Goal: Task Accomplishment & Management: Manage account settings

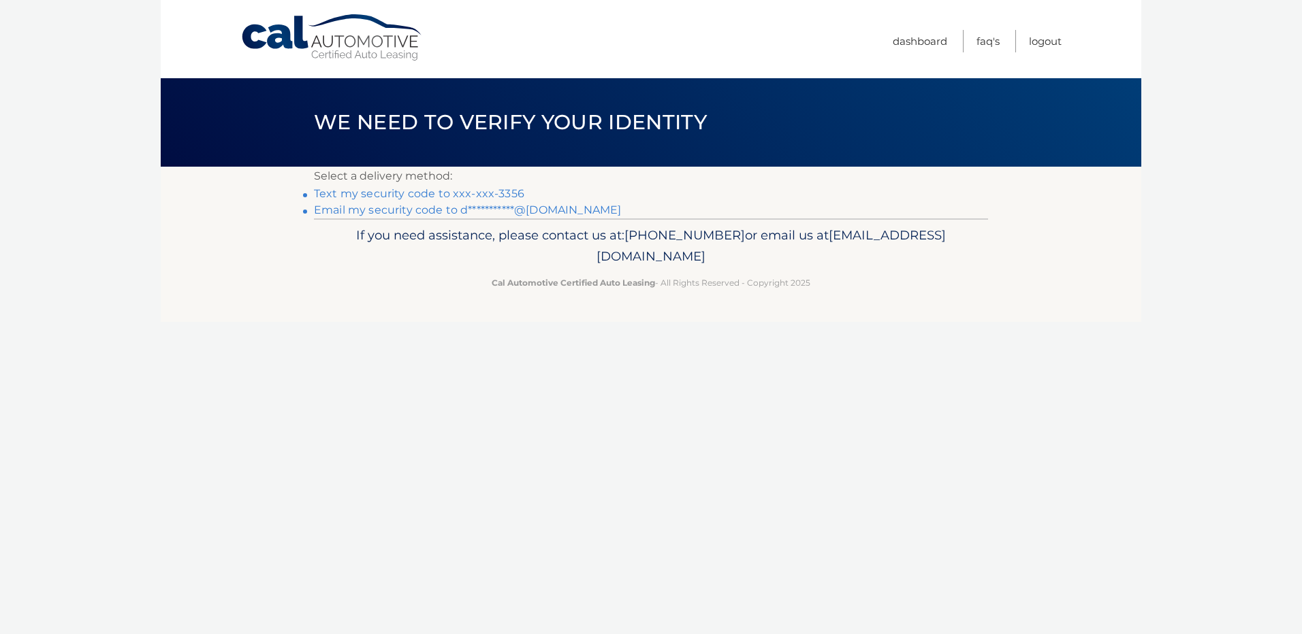
click at [427, 193] on link "Text my security code to xxx-xxx-3356" at bounding box center [419, 193] width 210 height 13
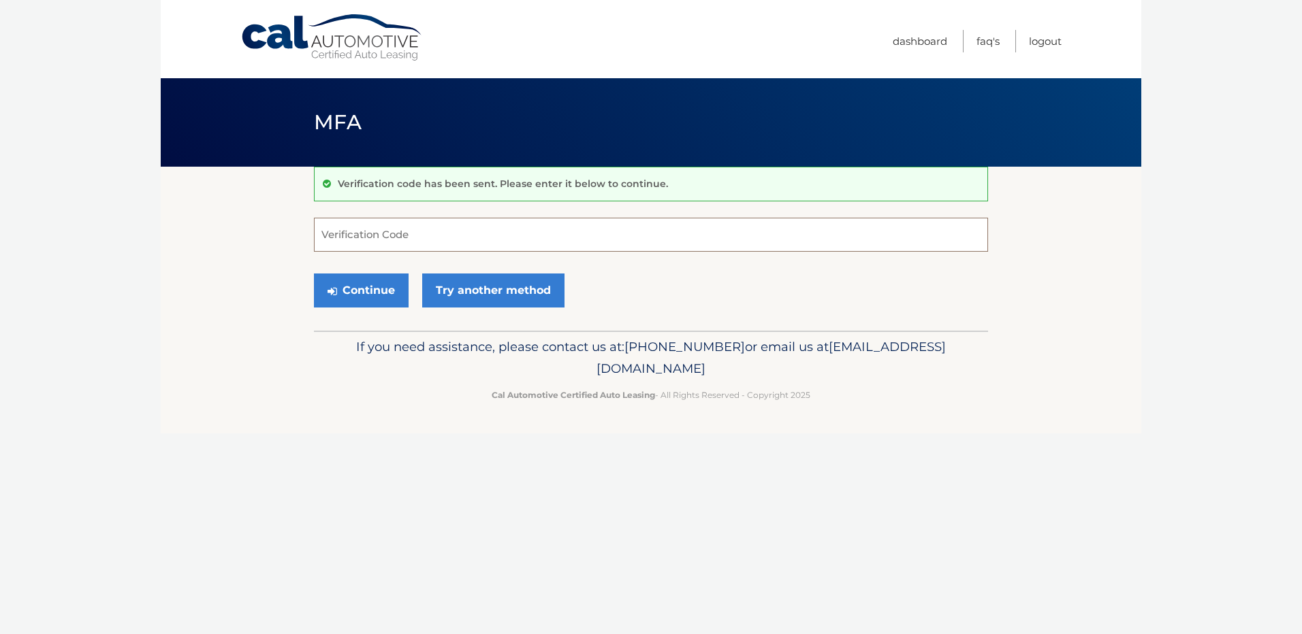
click at [425, 236] on input "Verification Code" at bounding box center [651, 235] width 674 height 34
type input "933106"
click at [384, 283] on button "Continue" at bounding box center [361, 291] width 95 height 34
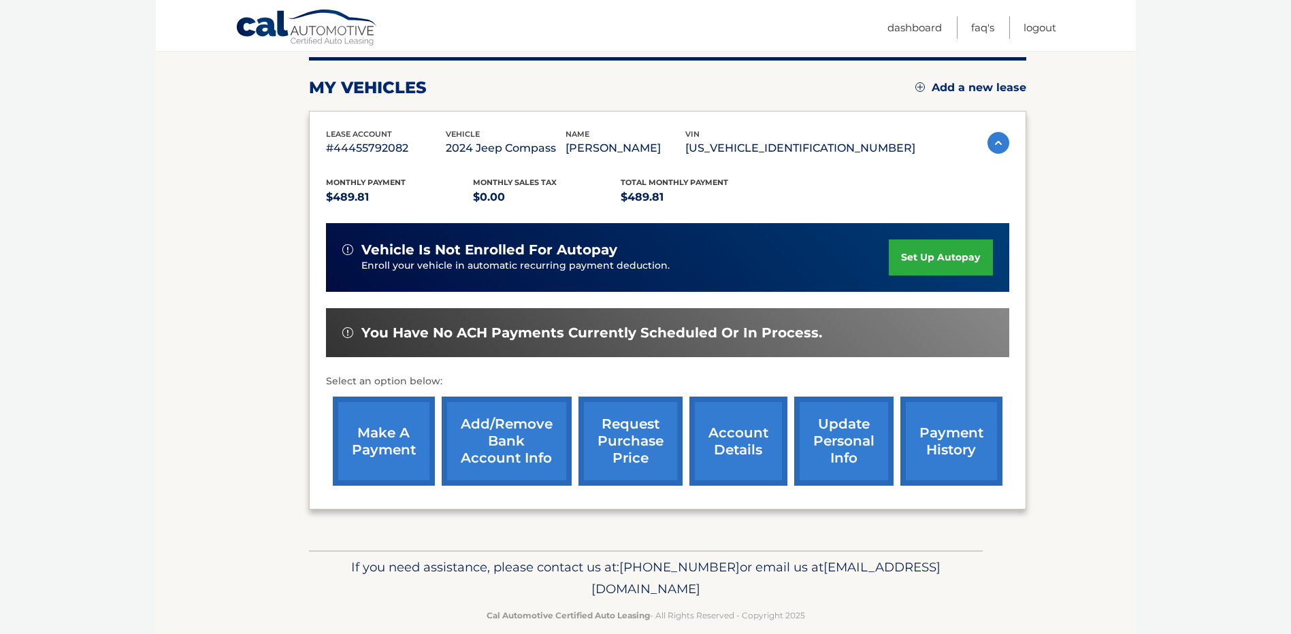
scroll to position [191, 0]
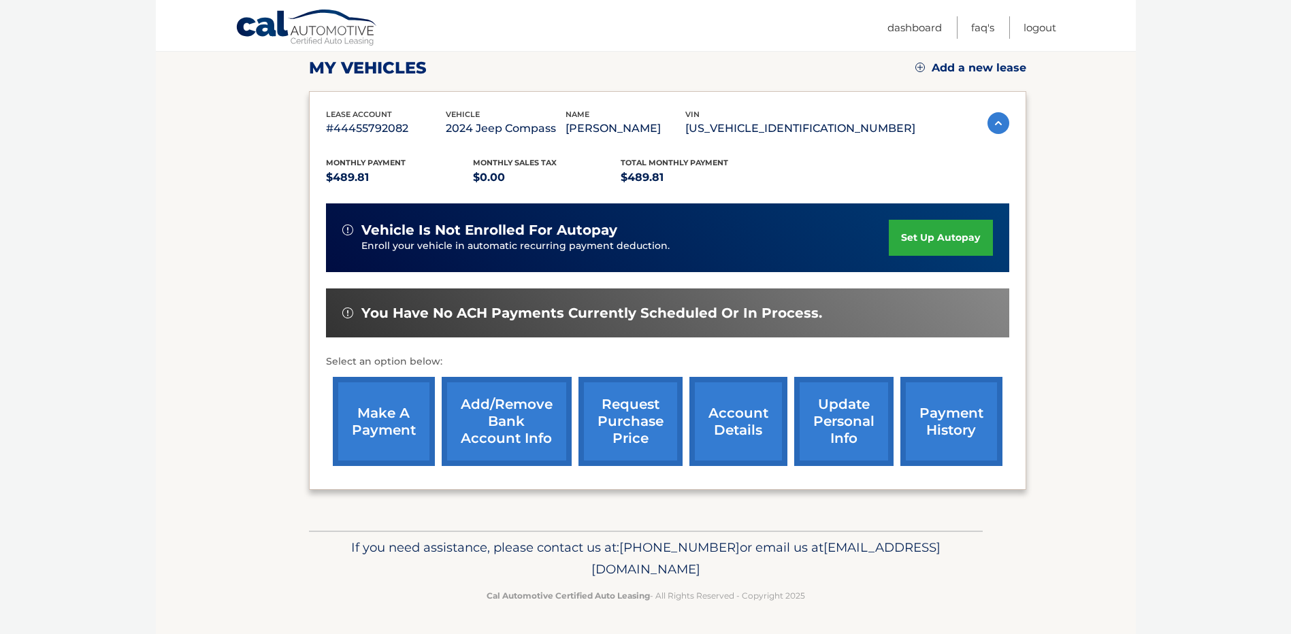
click at [364, 423] on link "make a payment" at bounding box center [384, 421] width 102 height 89
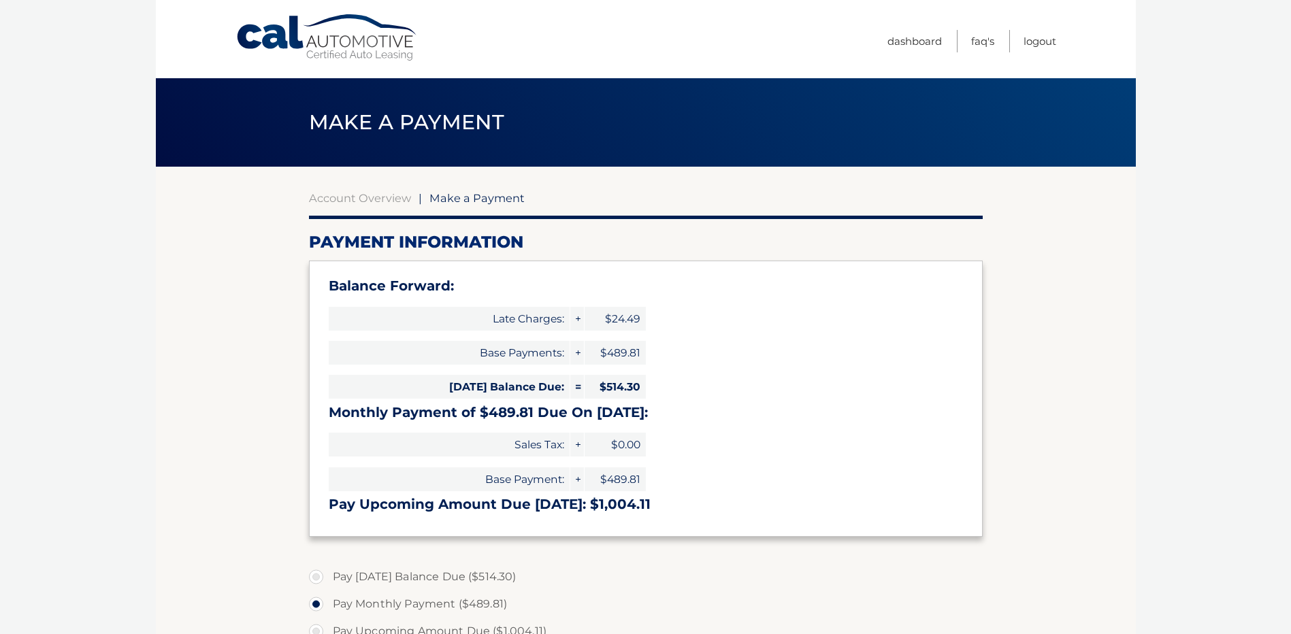
select select "OGMxNWVjYzEtYzY4ZC00ZDQ2LWI3YTQtMDJlZGQ2OTQ1MDk0"
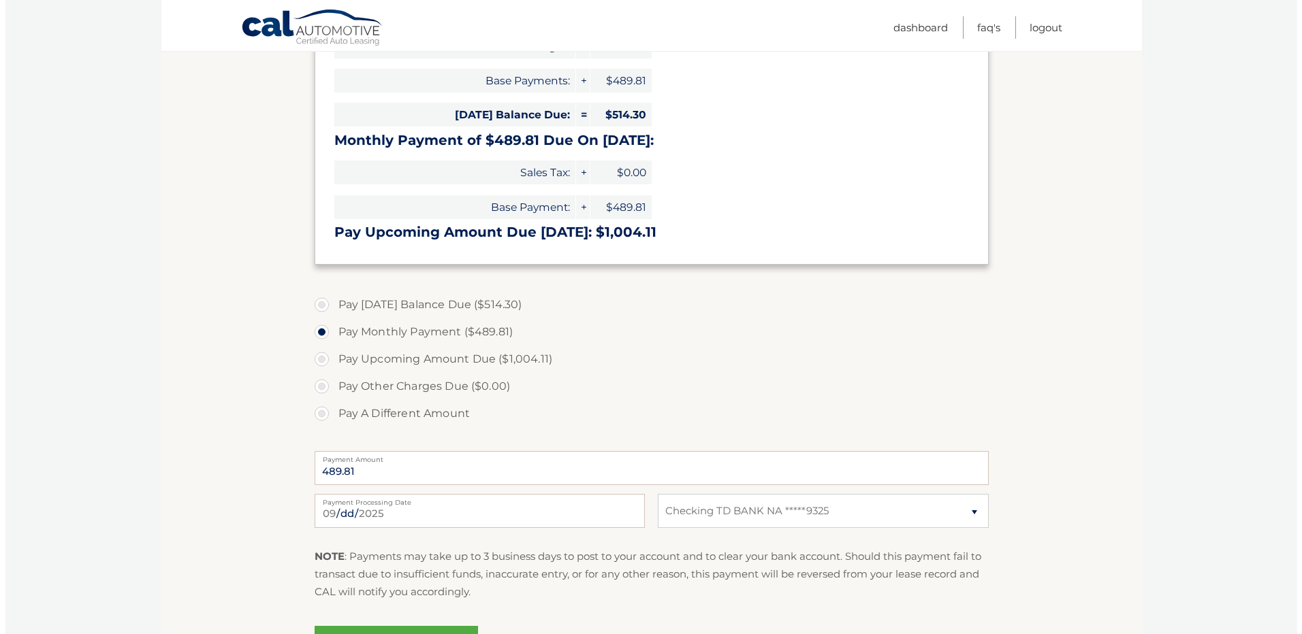
scroll to position [340, 0]
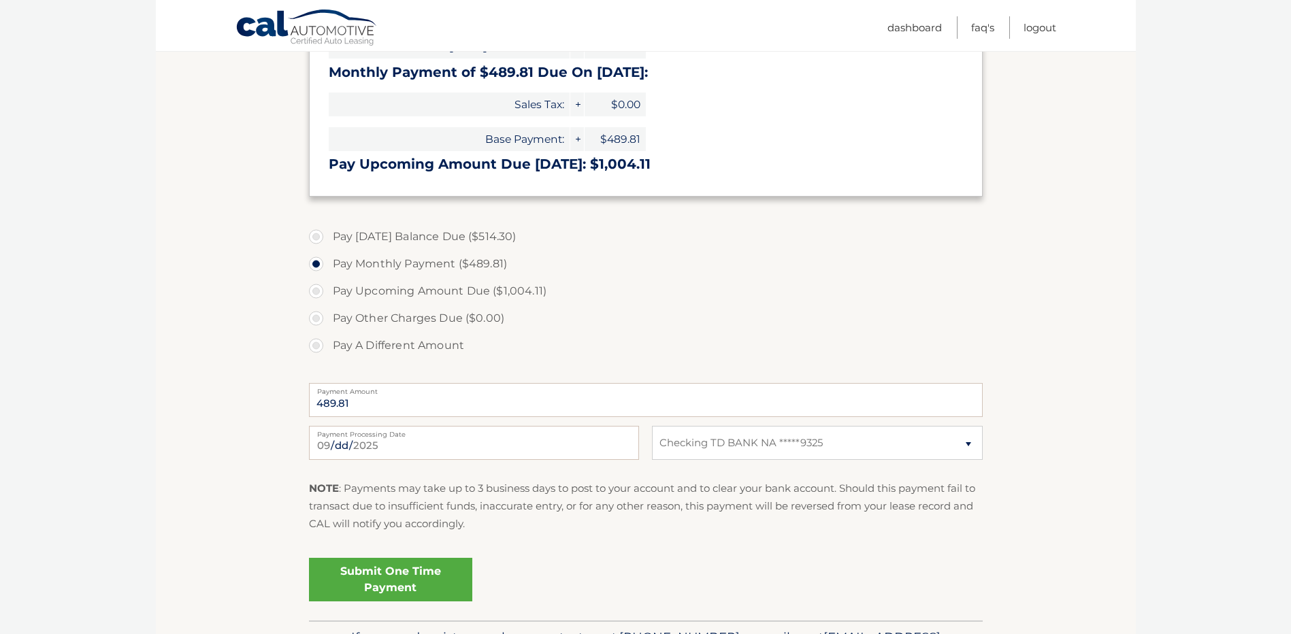
click at [414, 582] on link "Submit One Time Payment" at bounding box center [390, 580] width 163 height 44
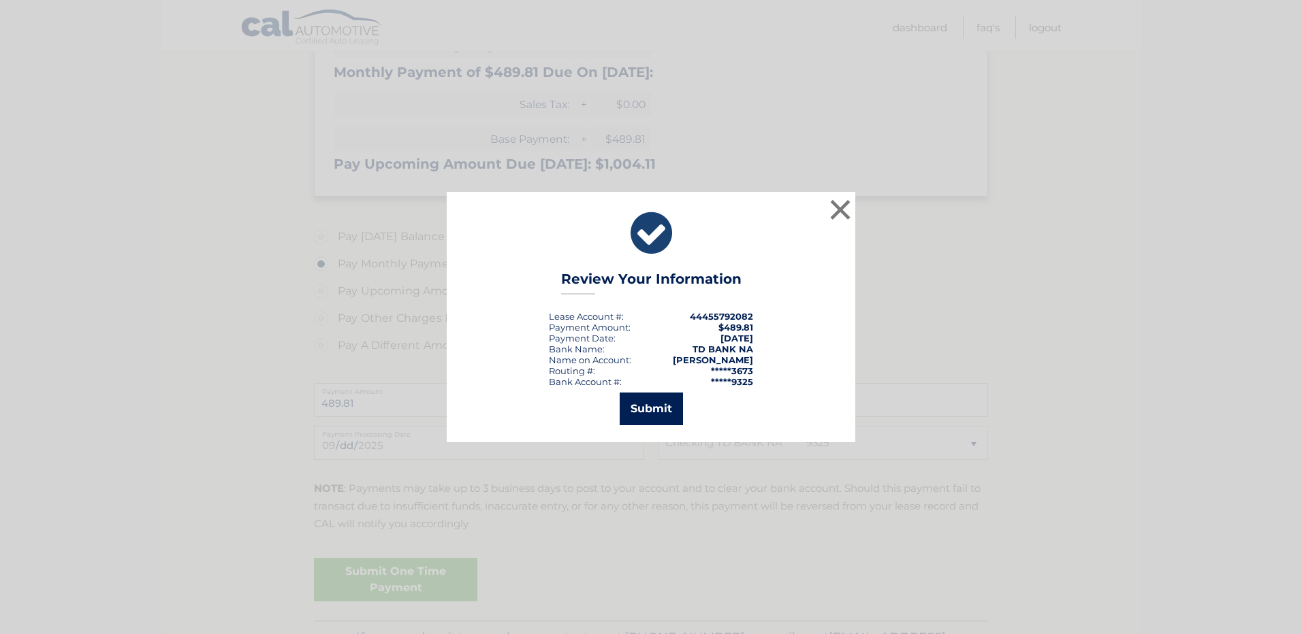
click at [634, 409] on button "Submit" at bounding box center [651, 409] width 63 height 33
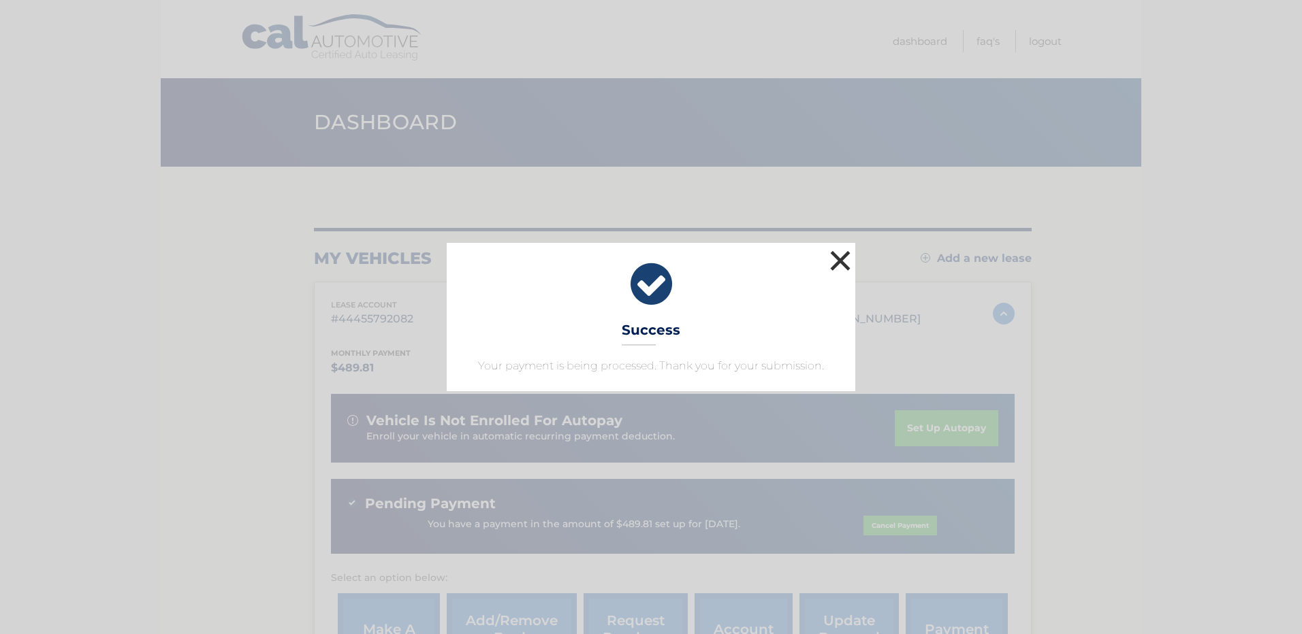
click at [836, 261] on button "×" at bounding box center [839, 260] width 27 height 27
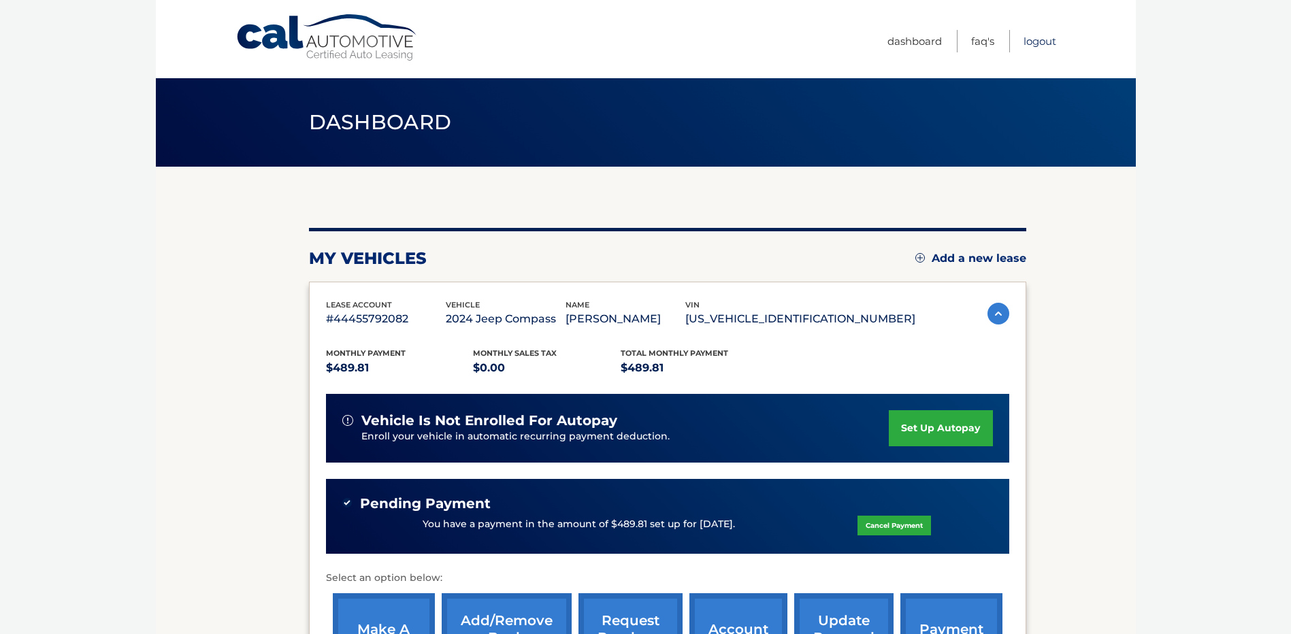
click at [1044, 37] on link "Logout" at bounding box center [1040, 41] width 33 height 22
